Goal: Find specific page/section: Find specific page/section

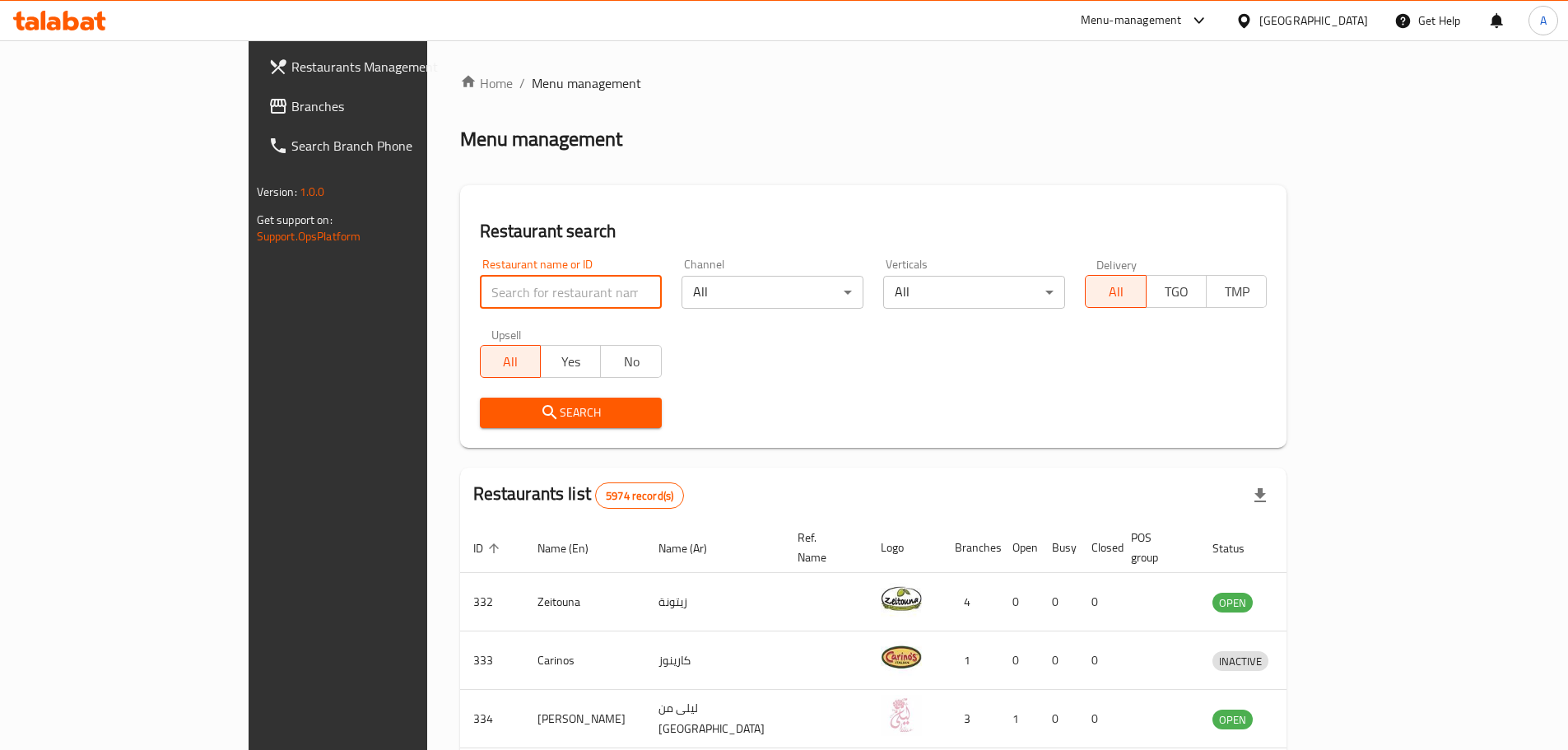
click at [490, 304] on input "search" at bounding box center [571, 292] width 182 height 33
type input "korean bakery"
click button "Search" at bounding box center [571, 413] width 182 height 31
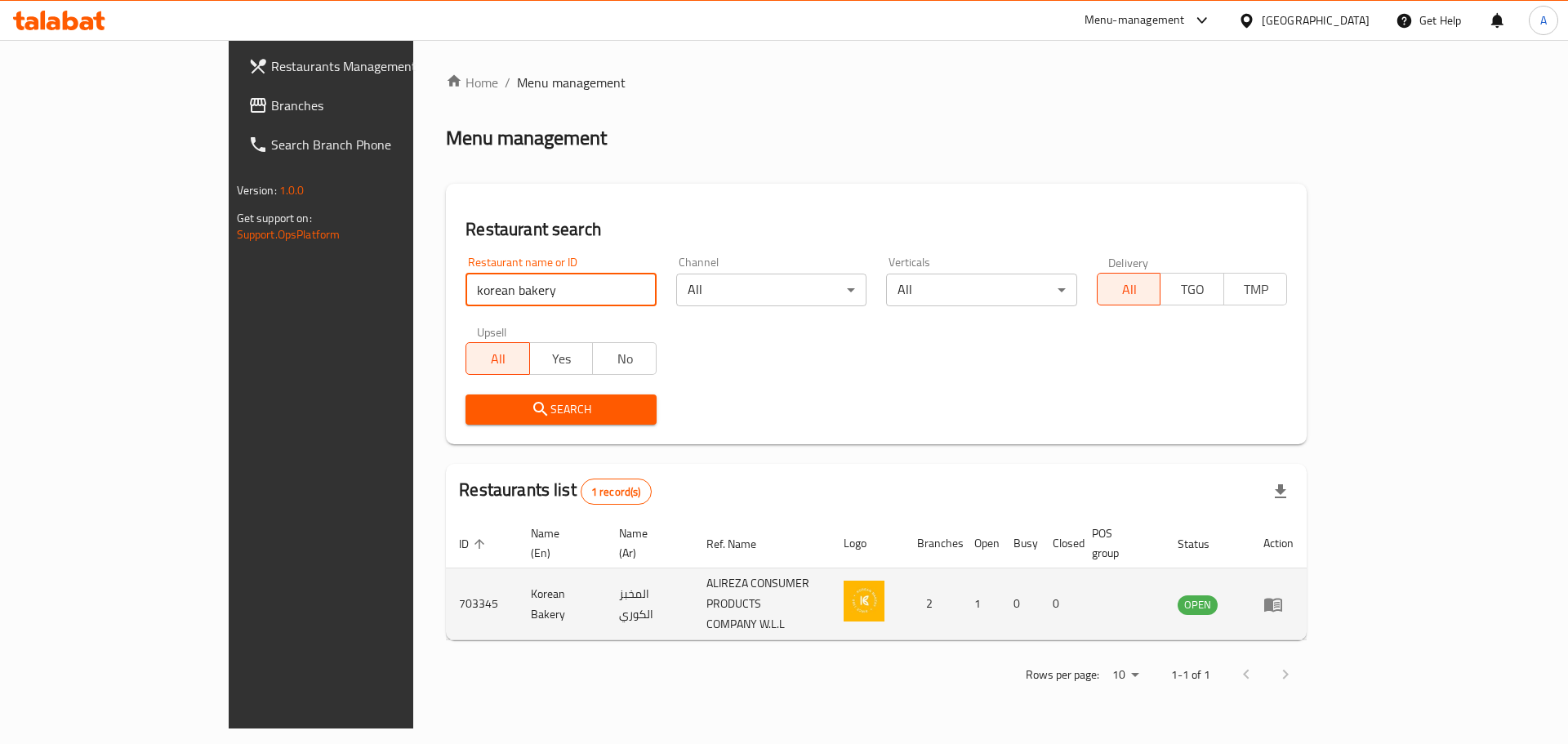
click at [1283, 595] on icon "enhanced table" at bounding box center [1273, 604] width 19 height 19
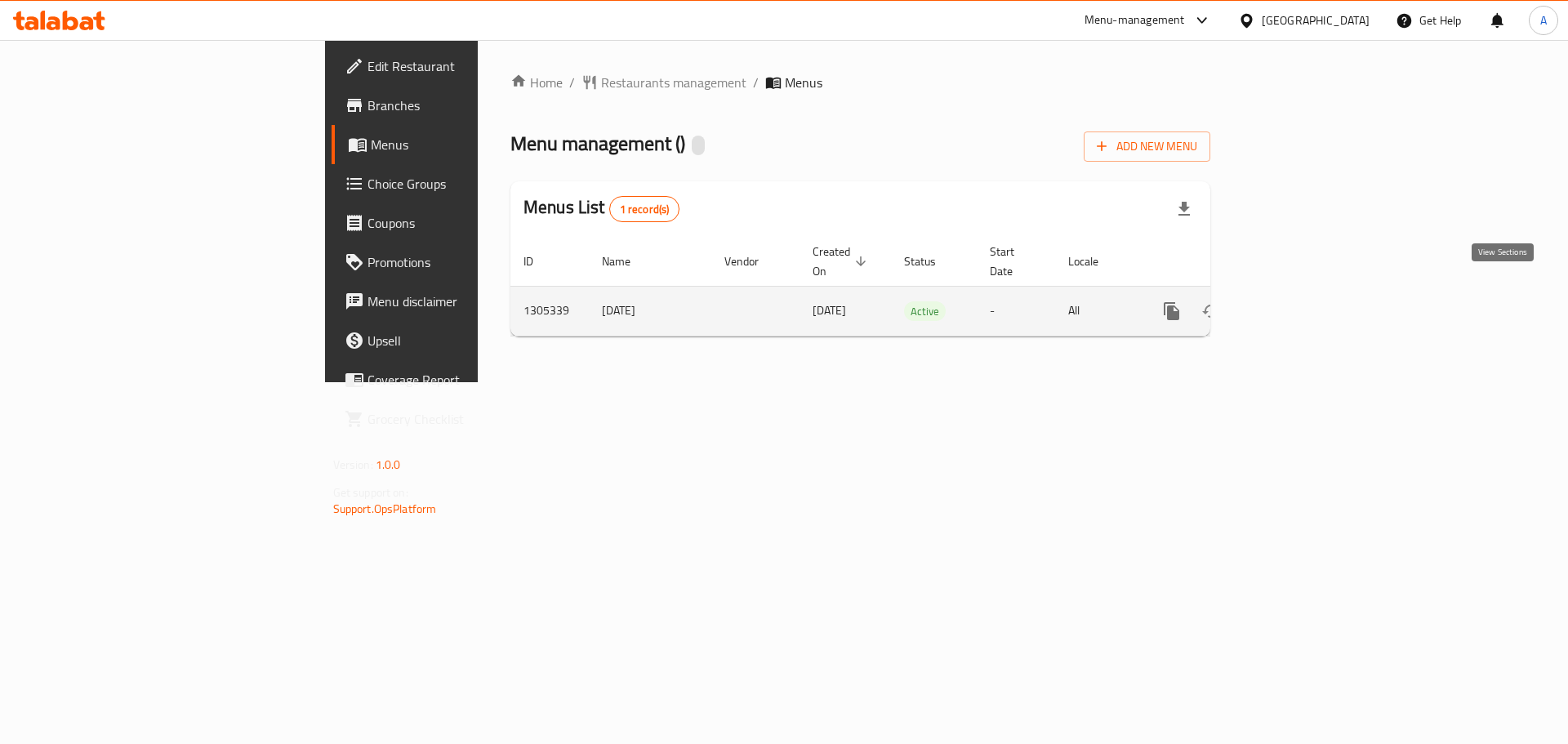
click at [1299, 301] on icon "enhanced table" at bounding box center [1290, 311] width 19 height 19
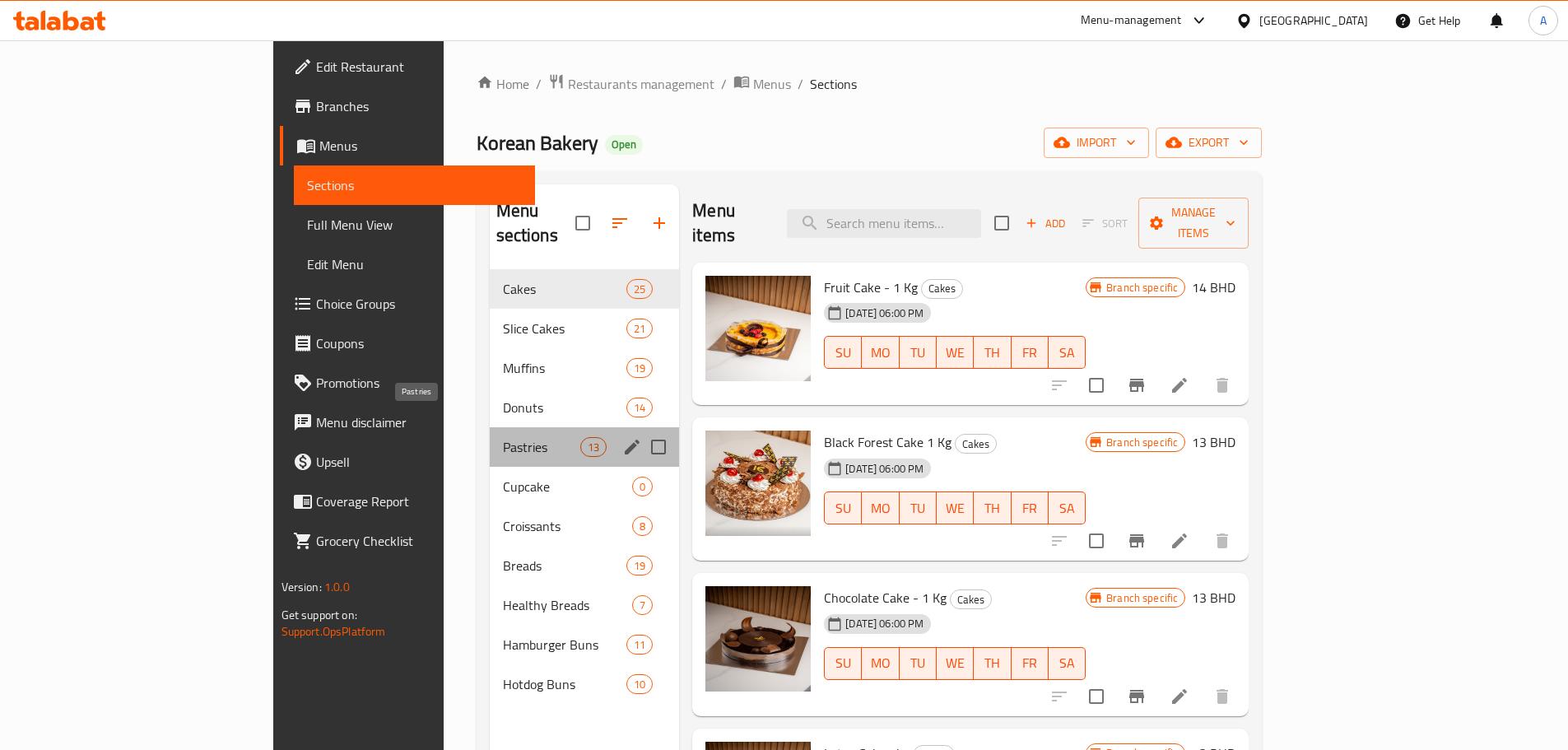
click at [503, 437] on span "Pastries" at bounding box center [542, 446] width 77 height 19
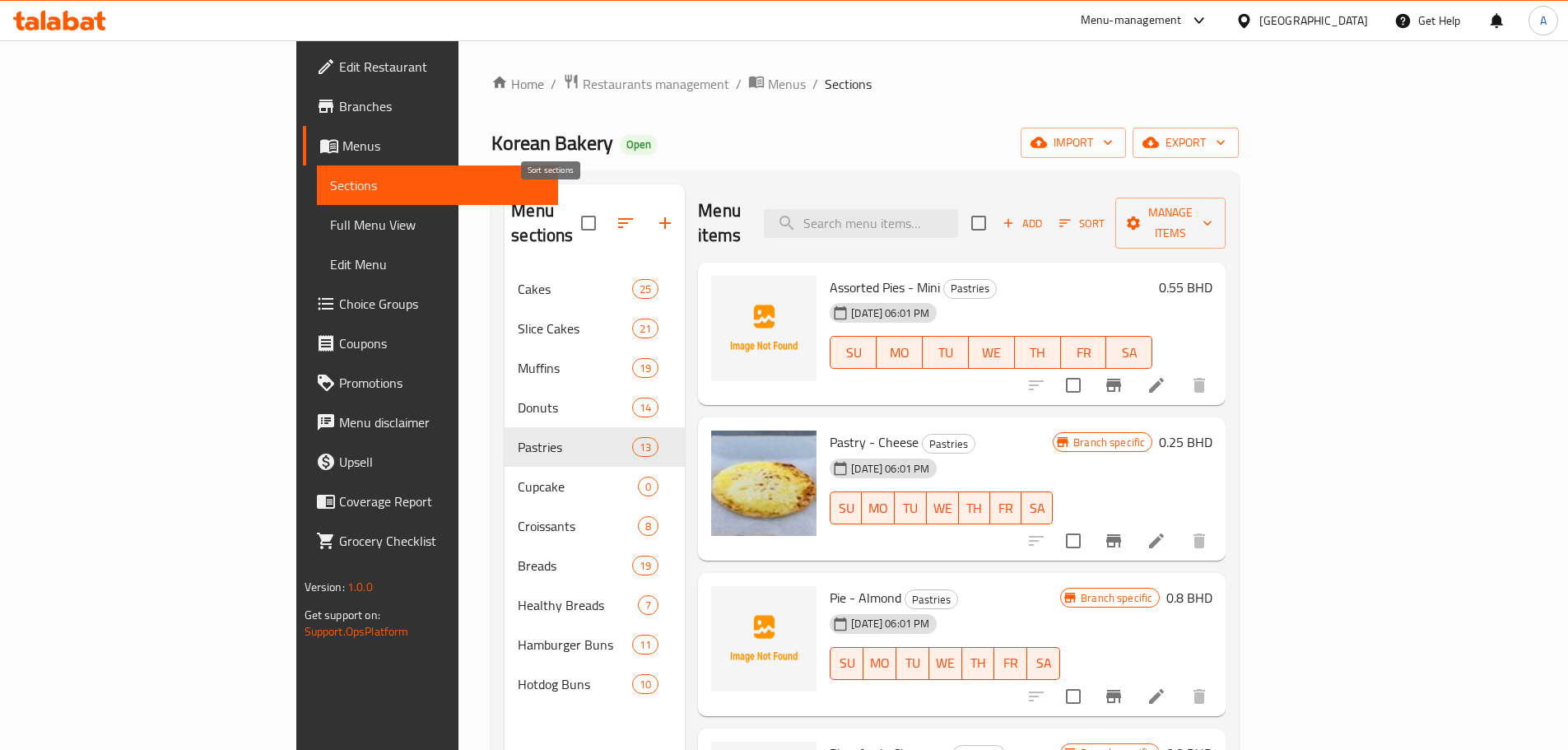
click at [616, 213] on icon "button" at bounding box center [625, 223] width 19 height 19
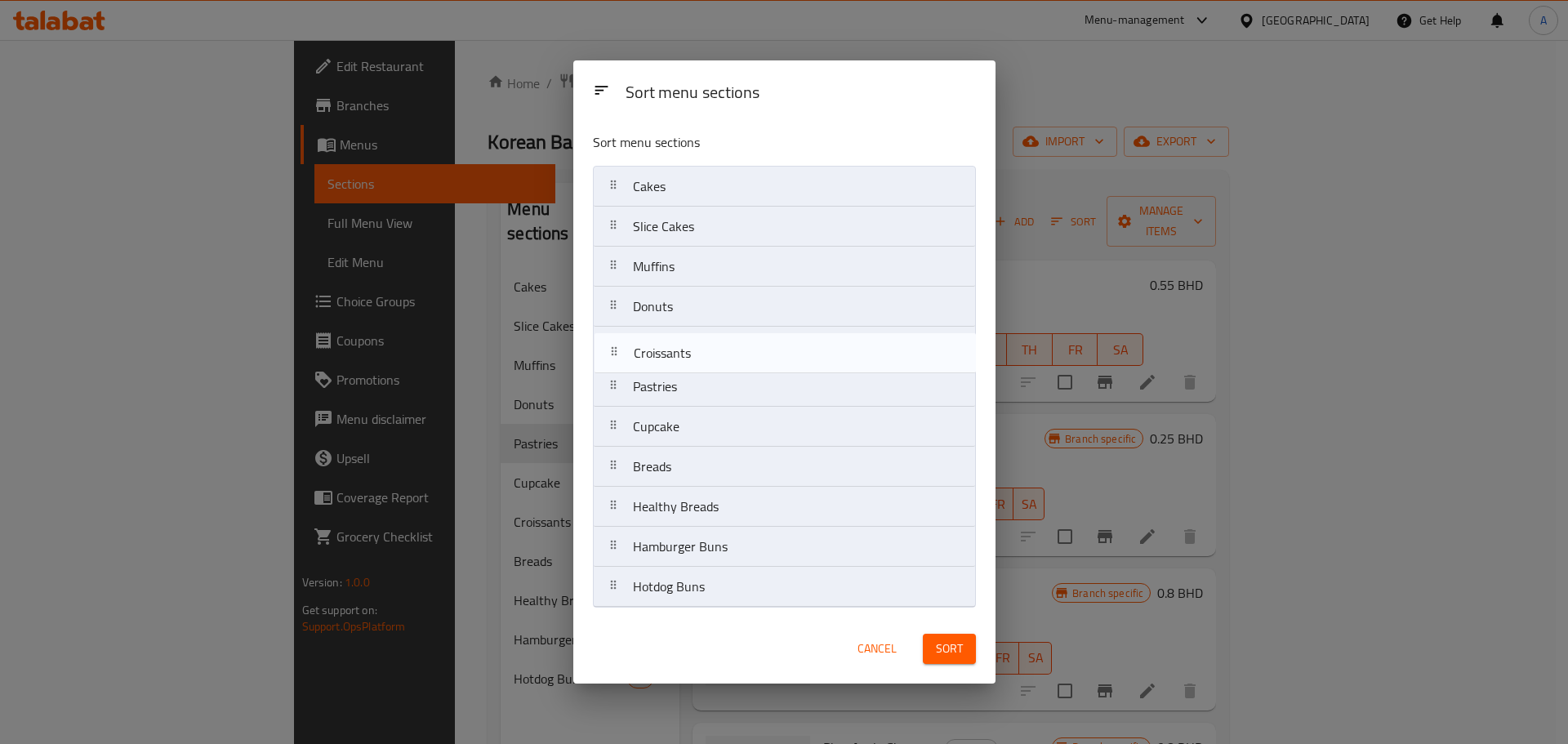
drag, startPoint x: 608, startPoint y: 424, endPoint x: 608, endPoint y: 345, distance: 79.0
click at [608, 345] on nav "Cakes Slice Cakes Muffins Donuts Pastries Cupcake Croissants Breads Healthy Bre…" at bounding box center [784, 386] width 383 height 442
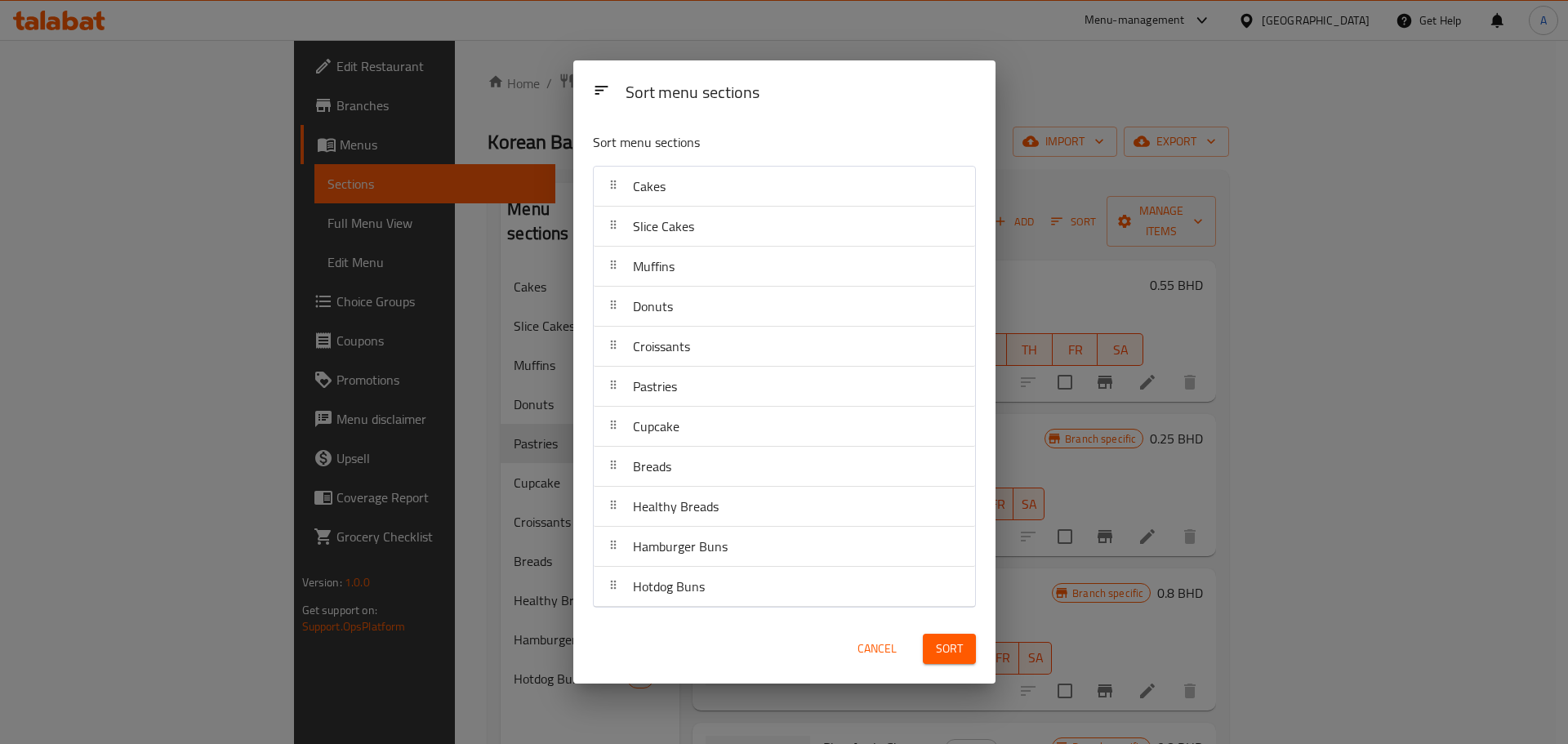
click at [955, 642] on span "Sort" at bounding box center [949, 648] width 27 height 20
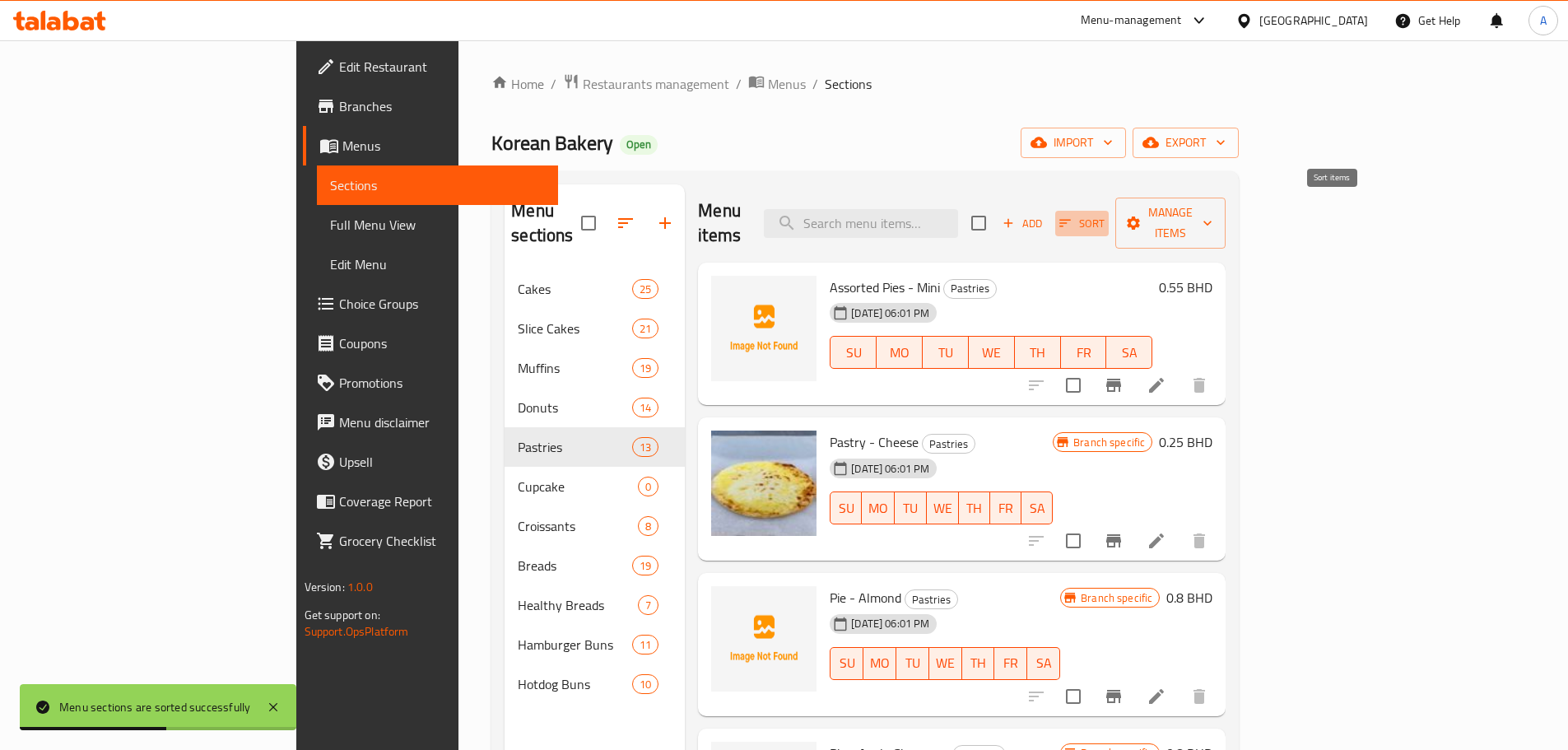
click at [1104, 215] on span "Sort" at bounding box center [1081, 224] width 45 height 19
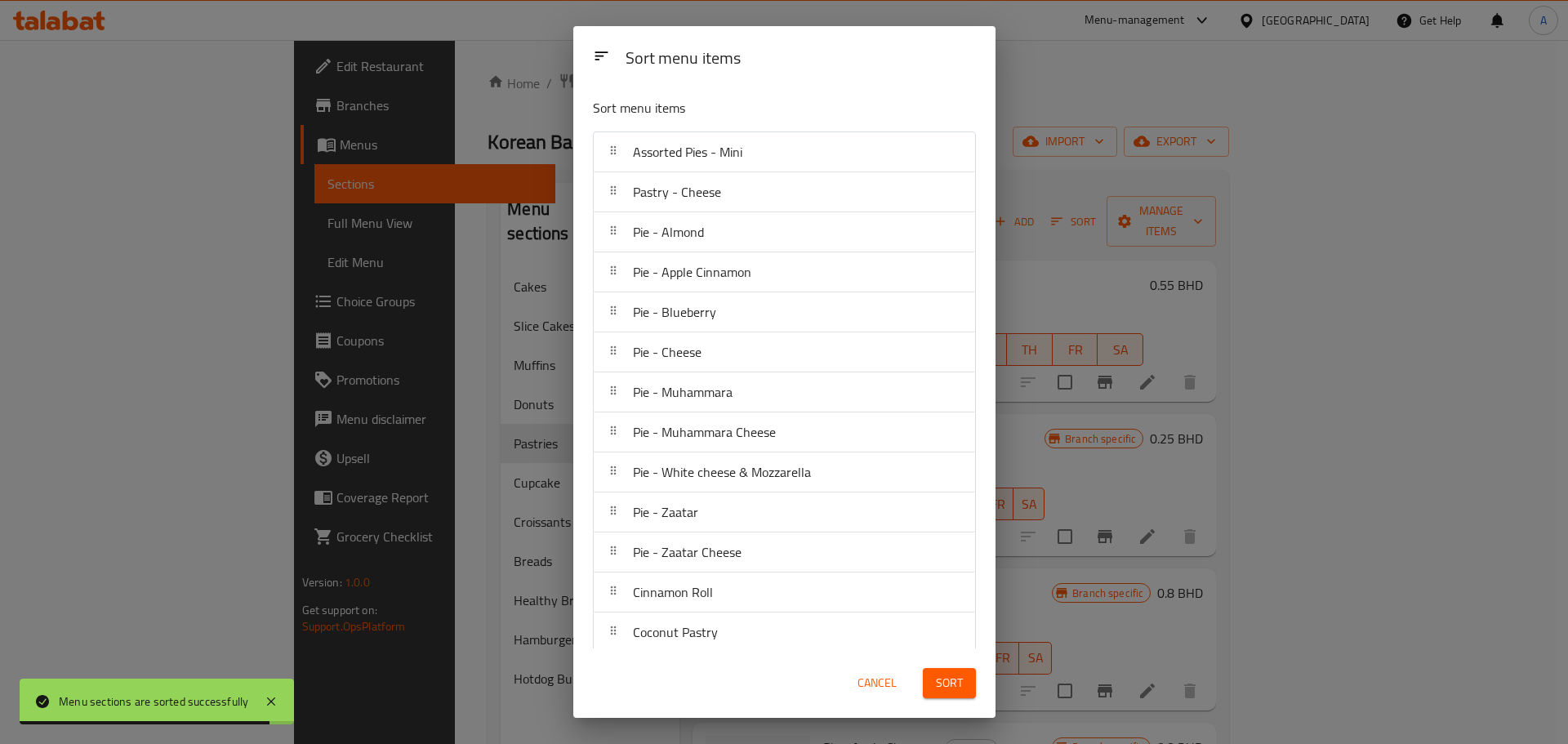
click at [875, 705] on div "Cancel" at bounding box center [876, 683] width 72 height 50
click at [878, 693] on button "Cancel" at bounding box center [877, 683] width 53 height 31
